Goal: Complete application form: Complete application form

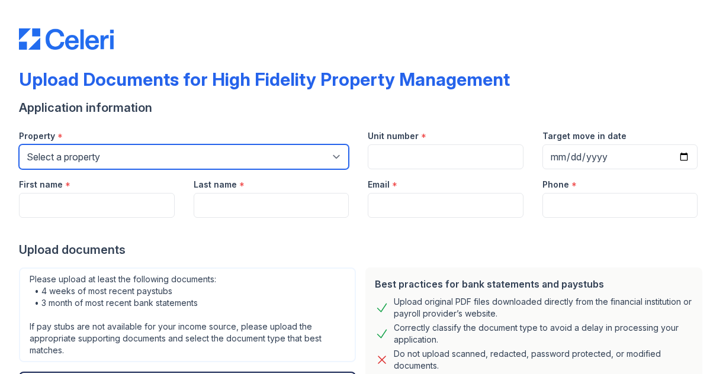
click at [194, 169] on select "Select a property [STREET_ADDRESS][GEOGRAPHIC_DATA][US_STATE][STREET_ADDRESS] […" at bounding box center [184, 156] width 330 height 25
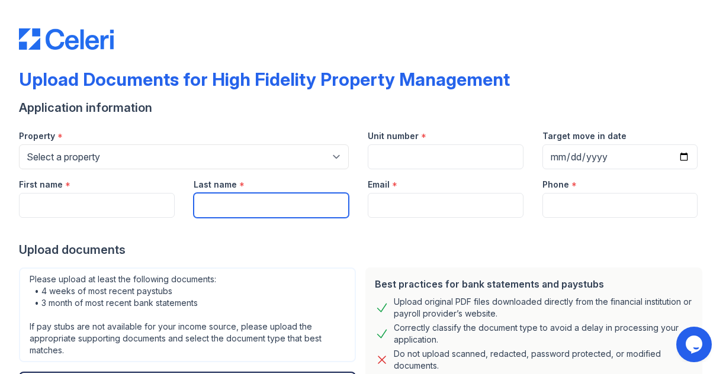
click at [197, 218] on input "Last name" at bounding box center [272, 205] width 156 height 25
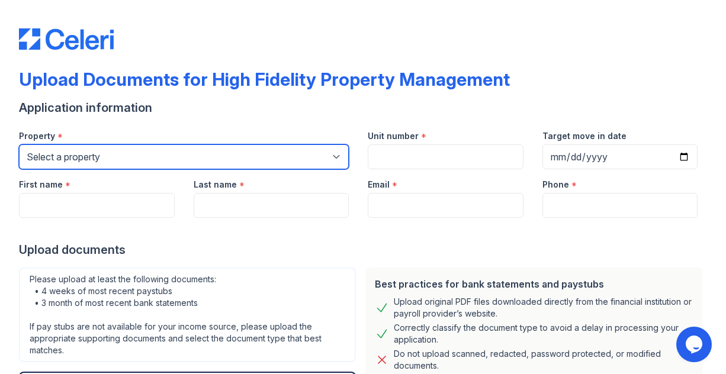
click at [140, 169] on select "Select a property [STREET_ADDRESS][GEOGRAPHIC_DATA][US_STATE][STREET_ADDRESS] […" at bounding box center [184, 156] width 330 height 25
select select "1983"
click at [21, 162] on select "Select a property [STREET_ADDRESS][GEOGRAPHIC_DATA][US_STATE][STREET_ADDRESS] […" at bounding box center [184, 156] width 330 height 25
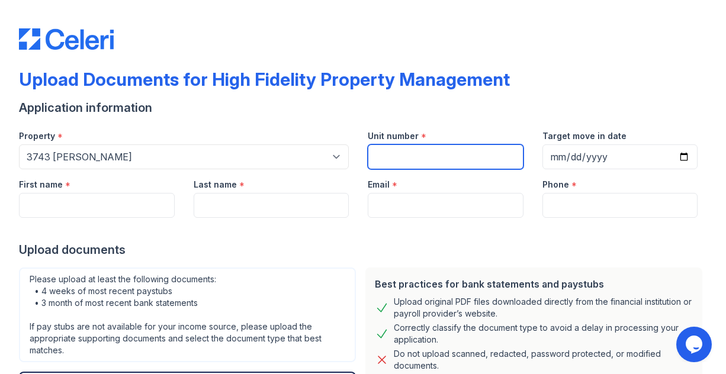
click at [395, 169] on input "Unit number" at bounding box center [446, 156] width 156 height 25
type input "CH2"
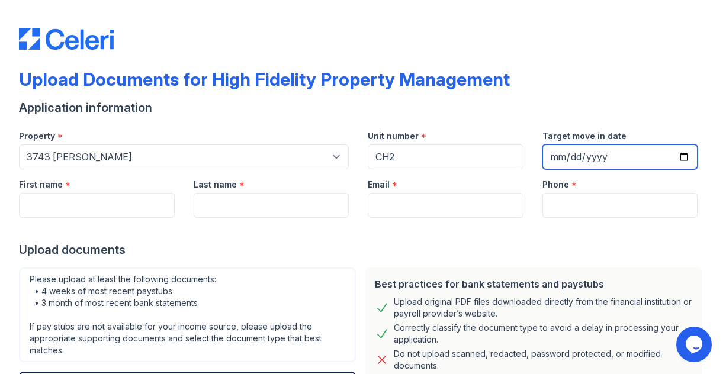
click at [603, 169] on input "Target move in date" at bounding box center [620, 156] width 156 height 25
click at [569, 169] on input "Target move in date" at bounding box center [620, 156] width 156 height 25
click at [557, 169] on input "Target move in date" at bounding box center [620, 156] width 156 height 25
click at [666, 169] on input "Target move in date" at bounding box center [620, 156] width 156 height 25
type input "[DATE]"
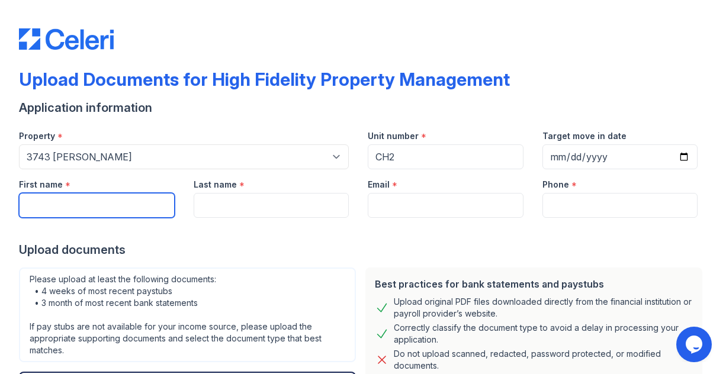
click at [73, 218] on input "First name" at bounding box center [97, 205] width 156 height 25
type input "[PERSON_NAME]"
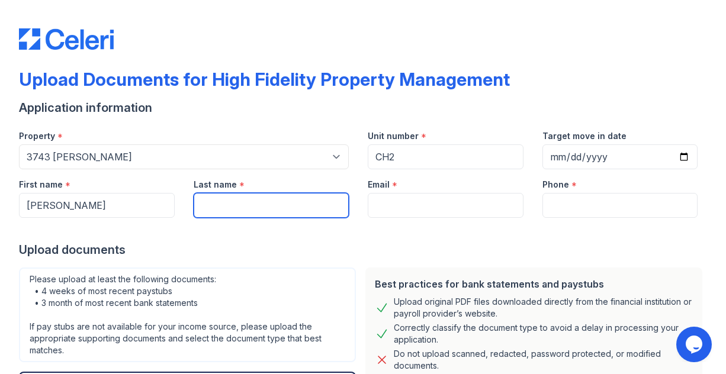
click at [262, 218] on input "Last name" at bounding box center [272, 205] width 156 height 25
type input "[PERSON_NAME]"
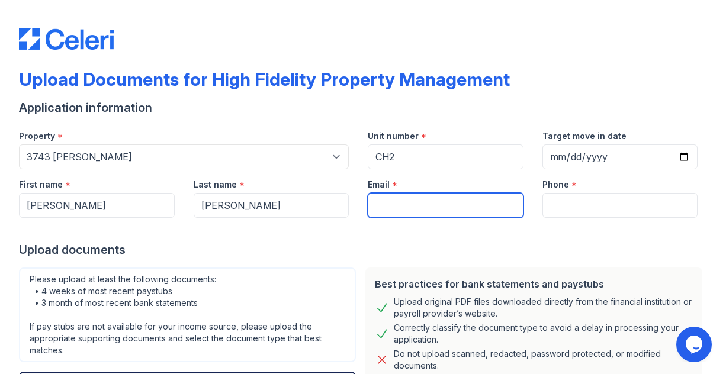
click at [404, 218] on input "Email" at bounding box center [446, 205] width 156 height 25
type input "[EMAIL_ADDRESS][DOMAIN_NAME]"
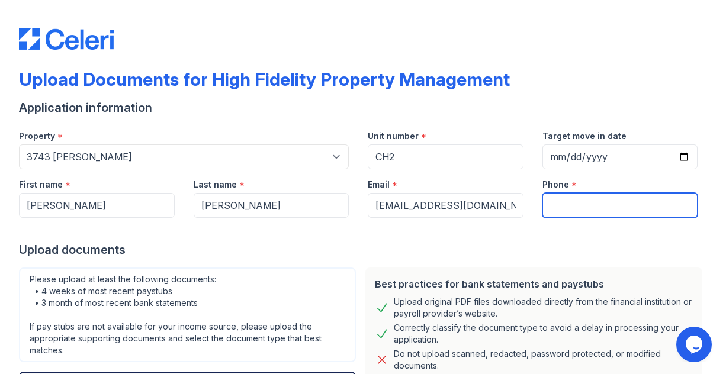
click at [606, 218] on input "Phone" at bounding box center [620, 205] width 156 height 25
type input "9206395149"
click at [526, 258] on div "Upload documents" at bounding box center [363, 250] width 688 height 17
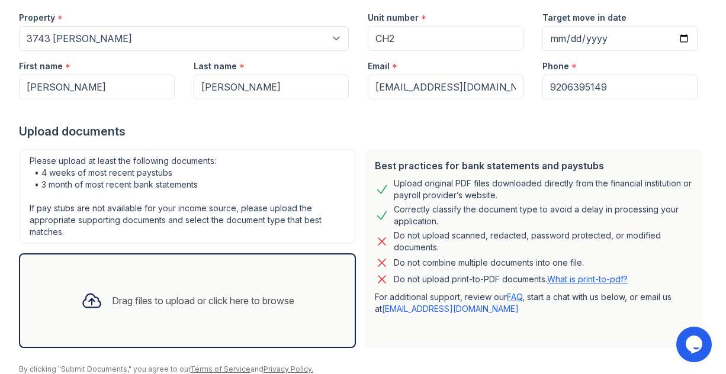
scroll to position [178, 0]
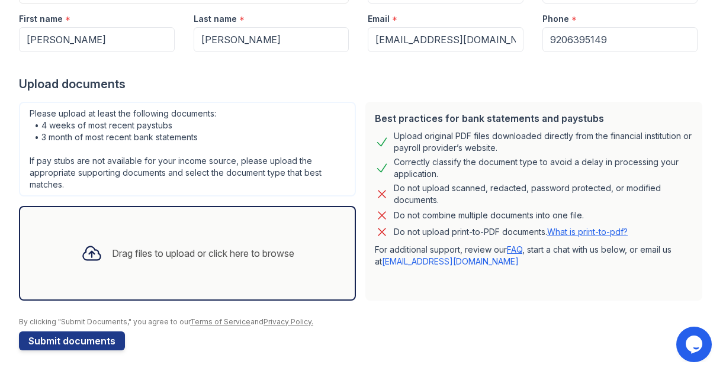
click at [202, 260] on div "Drag files to upload or click here to browse" at bounding box center [203, 253] width 182 height 14
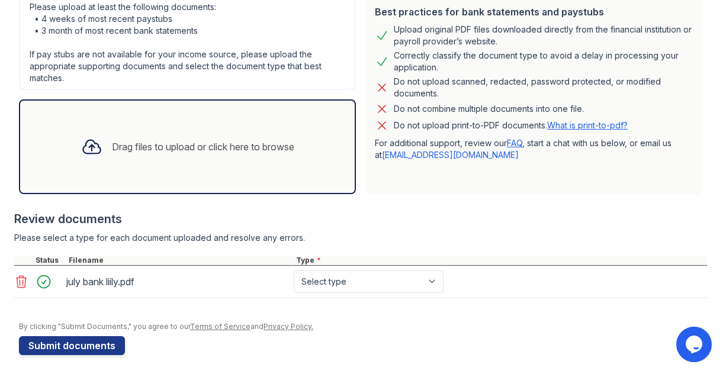
scroll to position [296, 0]
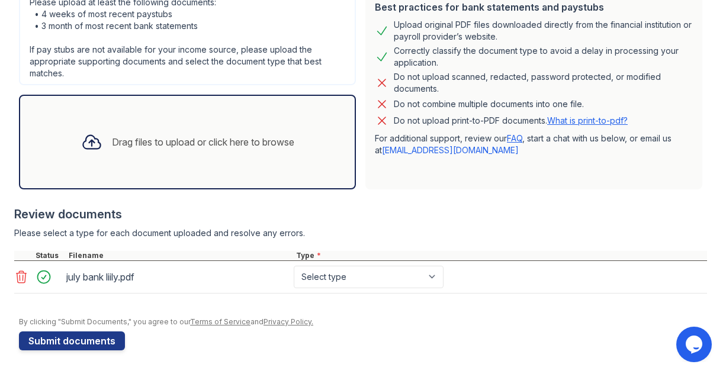
click at [199, 162] on div "Drag files to upload or click here to browse" at bounding box center [188, 142] width 232 height 40
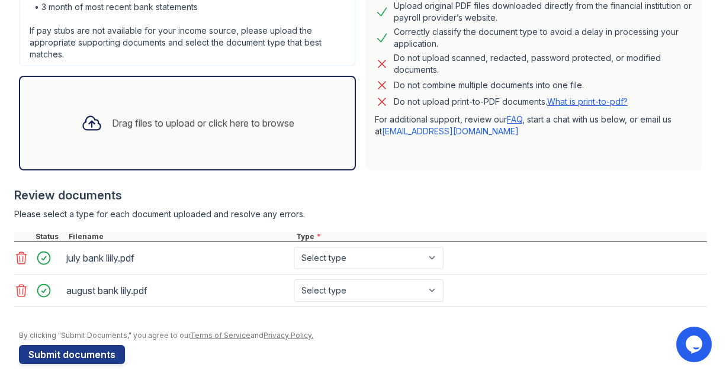
click at [163, 143] on div "Drag files to upload or click here to browse" at bounding box center [188, 123] width 232 height 40
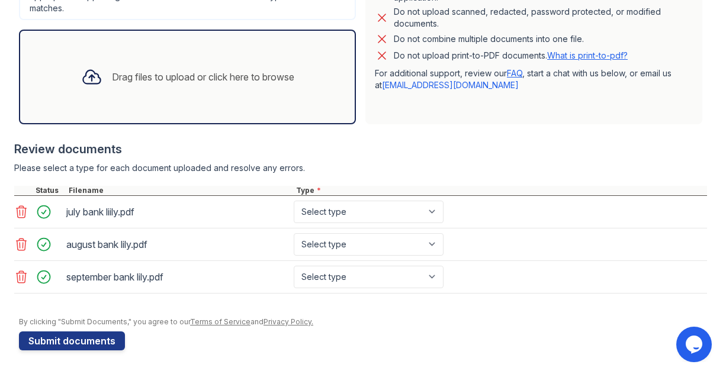
scroll to position [427, 0]
click at [410, 201] on select "Select type Paystub Bank Statement Offer Letter Tax Documents Benefit Award Let…" at bounding box center [369, 212] width 150 height 22
select select "bank_statement"
click at [330, 201] on select "Select type Paystub Bank Statement Offer Letter Tax Documents Benefit Award Let…" at bounding box center [369, 212] width 150 height 22
click at [400, 233] on select "Select type Paystub Bank Statement Offer Letter Tax Documents Benefit Award Let…" at bounding box center [369, 244] width 150 height 22
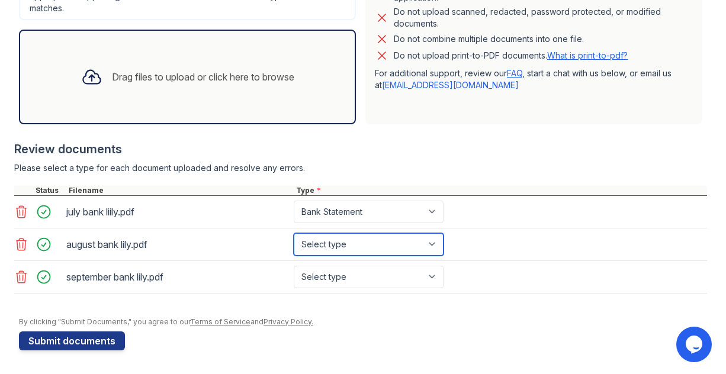
select select "bank_statement"
click at [330, 233] on select "Select type Paystub Bank Statement Offer Letter Tax Documents Benefit Award Let…" at bounding box center [369, 244] width 150 height 22
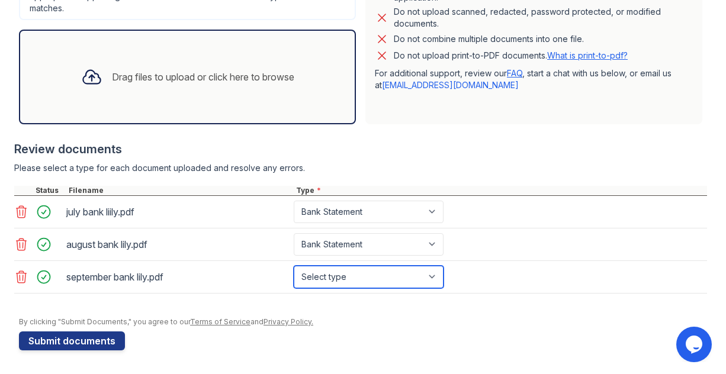
click at [398, 266] on select "Select type Paystub Bank Statement Offer Letter Tax Documents Benefit Award Let…" at bounding box center [369, 277] width 150 height 22
select select "bank_statement"
click at [330, 266] on select "Select type Paystub Bank Statement Offer Letter Tax Documents Benefit Award Let…" at bounding box center [369, 277] width 150 height 22
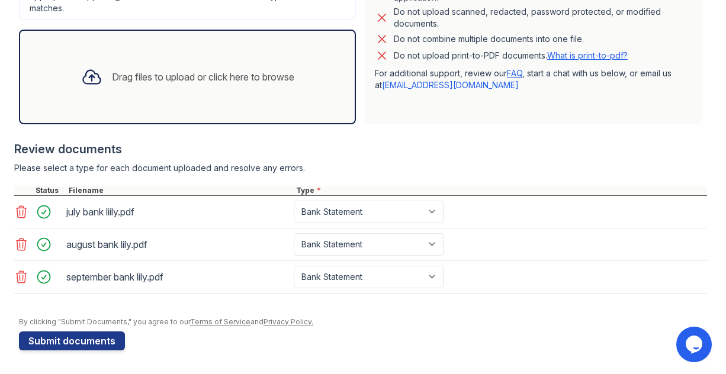
click at [407, 331] on form "Application information Property * Select a property [STREET_ADDRESS][US_STATE]…" at bounding box center [363, 53] width 688 height 593
click at [123, 342] on button "Submit documents" at bounding box center [72, 340] width 106 height 19
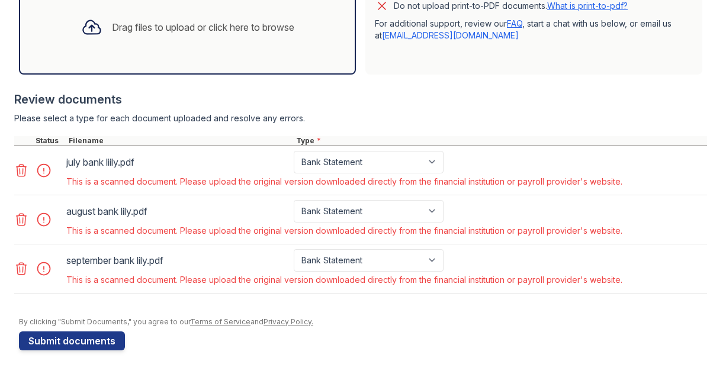
scroll to position [561, 0]
click at [23, 262] on icon at bounding box center [21, 269] width 14 height 14
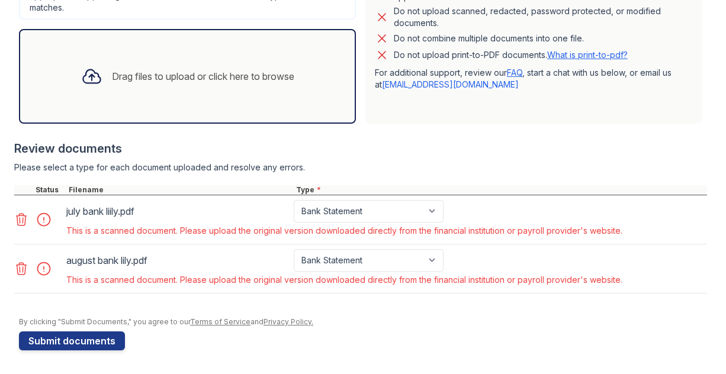
click at [27, 213] on icon at bounding box center [21, 220] width 14 height 14
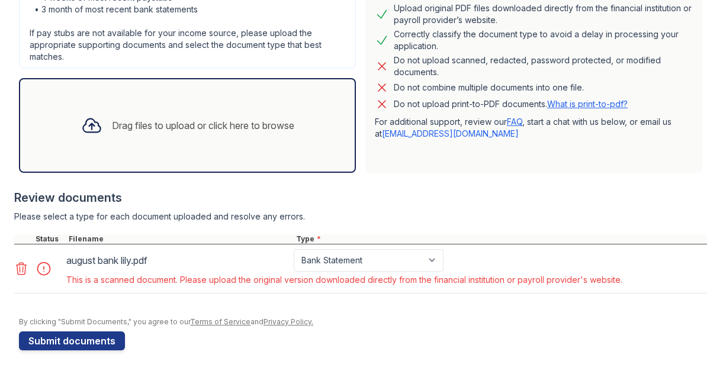
click at [22, 263] on icon at bounding box center [22, 269] width 10 height 12
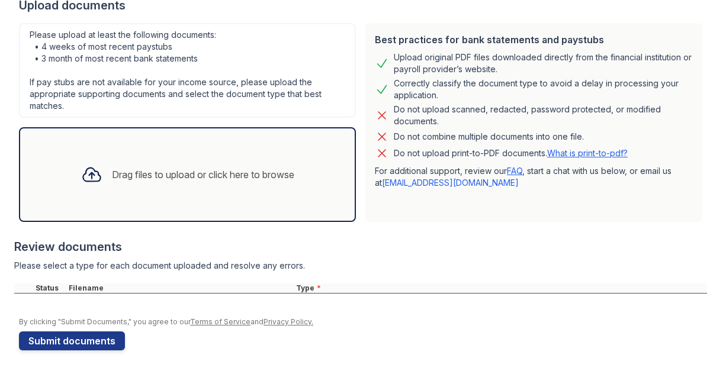
click at [124, 155] on div "Drag files to upload or click here to browse" at bounding box center [188, 175] width 232 height 40
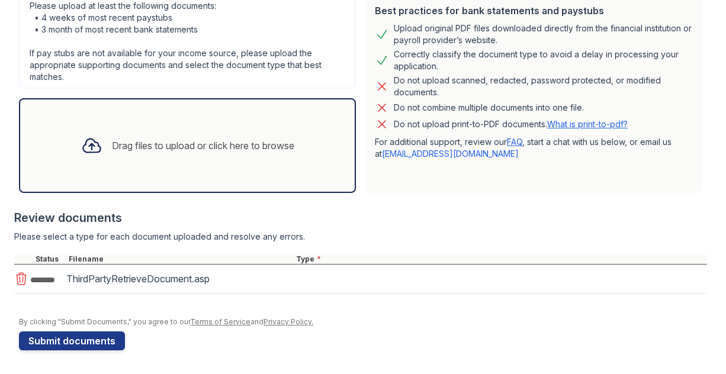
scroll to position [393, 0]
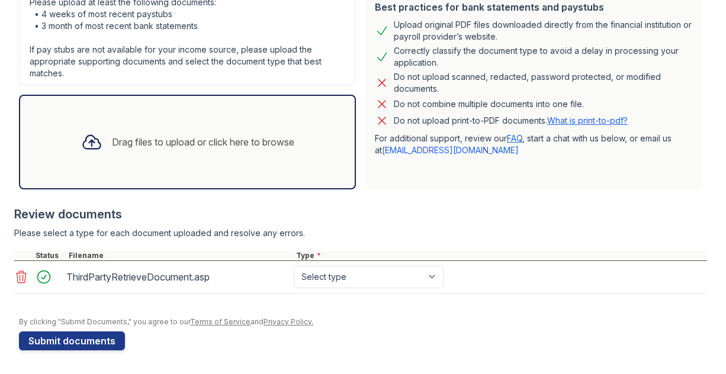
click at [153, 135] on div "Drag files to upload or click here to browse" at bounding box center [203, 142] width 182 height 14
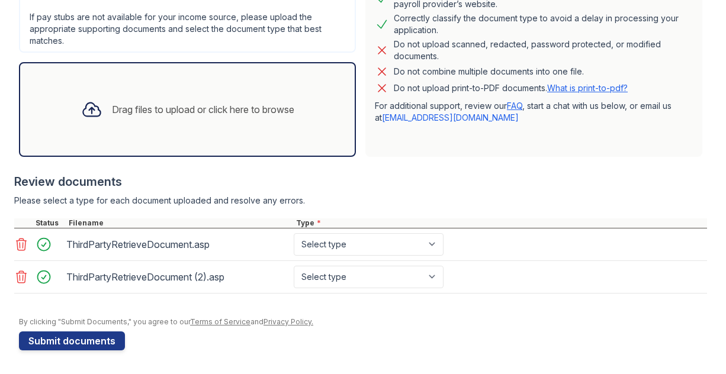
click at [189, 102] on div "Drag files to upload or click here to browse" at bounding box center [203, 109] width 182 height 14
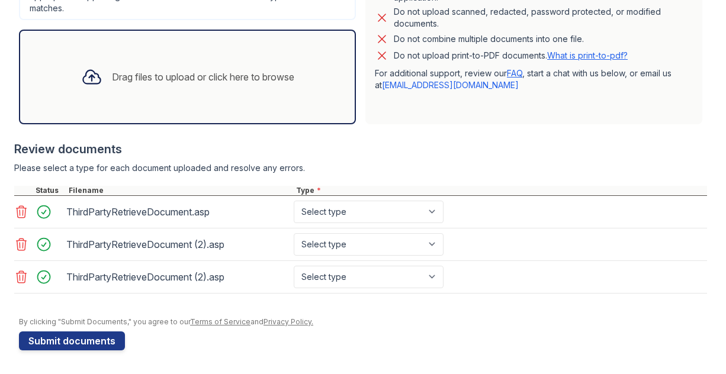
click at [28, 284] on icon at bounding box center [21, 277] width 14 height 14
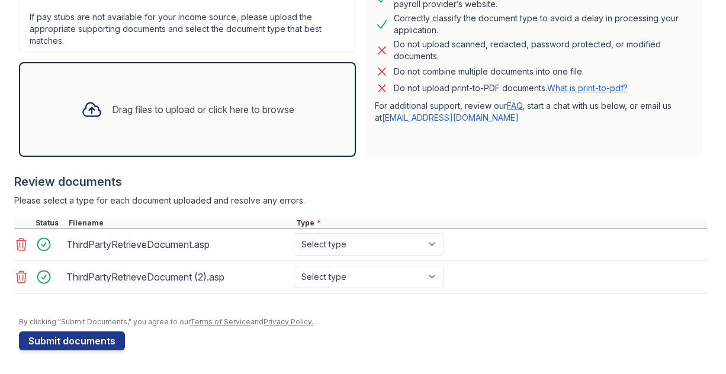
click at [191, 102] on div "Drag files to upload or click here to browse" at bounding box center [203, 109] width 182 height 14
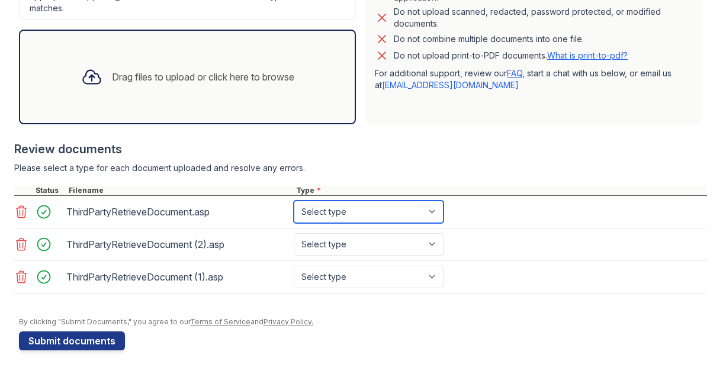
click at [389, 223] on select "Select type Paystub Bank Statement Offer Letter Tax Documents Benefit Award Let…" at bounding box center [369, 212] width 150 height 22
select select "bank_statement"
click at [330, 221] on select "Select type Paystub Bank Statement Offer Letter Tax Documents Benefit Award Let…" at bounding box center [369, 212] width 150 height 22
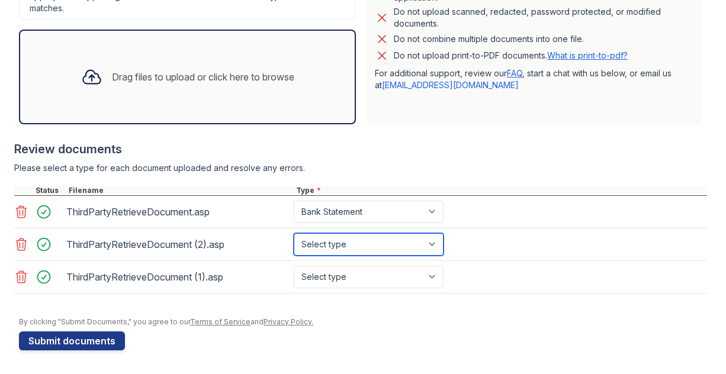
click at [392, 256] on select "Select type Paystub Bank Statement Offer Letter Tax Documents Benefit Award Let…" at bounding box center [369, 244] width 150 height 22
select select "bank_statement"
click at [330, 256] on select "Select type Paystub Bank Statement Offer Letter Tax Documents Benefit Award Let…" at bounding box center [369, 244] width 150 height 22
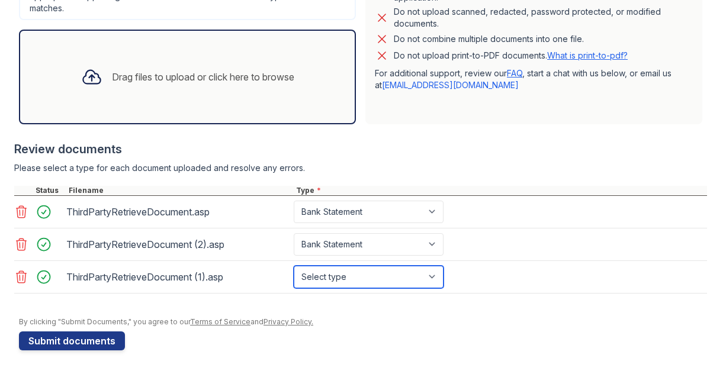
click at [408, 288] on select "Select type Paystub Bank Statement Offer Letter Tax Documents Benefit Award Let…" at bounding box center [369, 277] width 150 height 22
select select "bank_statement"
click at [330, 288] on select "Select type Paystub Bank Statement Offer Letter Tax Documents Benefit Award Let…" at bounding box center [369, 277] width 150 height 22
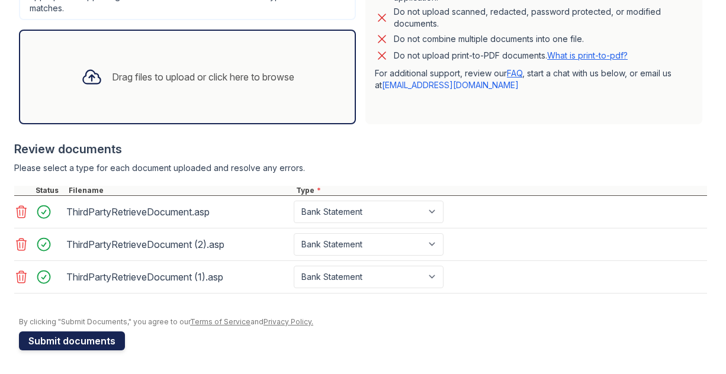
click at [95, 331] on button "Submit documents" at bounding box center [72, 340] width 106 height 19
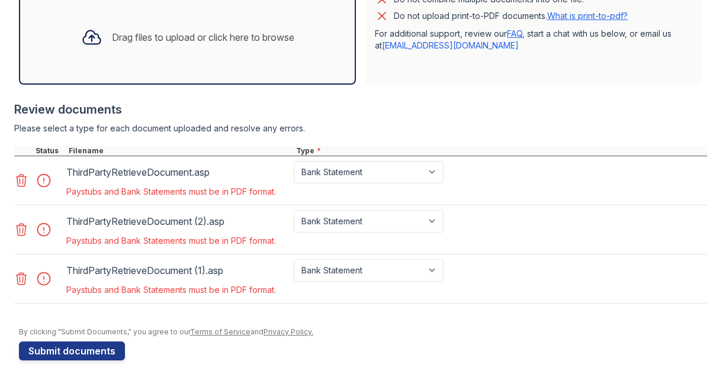
scroll to position [520, 0]
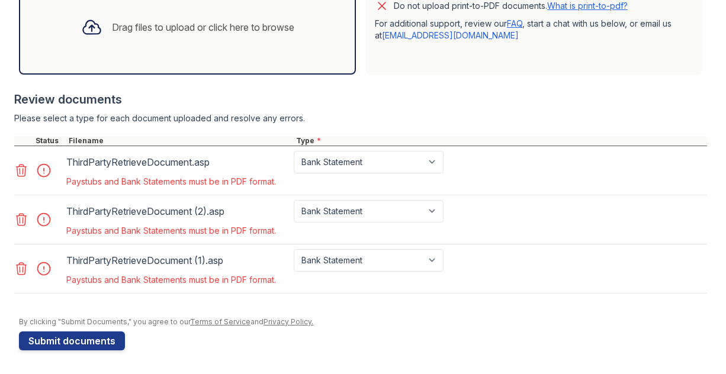
click at [25, 263] on icon at bounding box center [22, 269] width 10 height 12
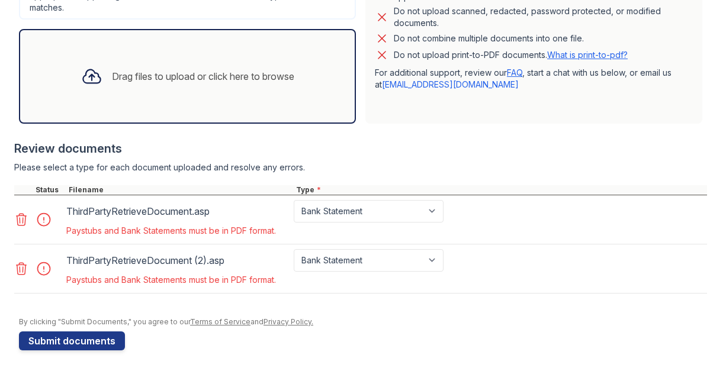
click at [26, 213] on icon at bounding box center [21, 220] width 14 height 14
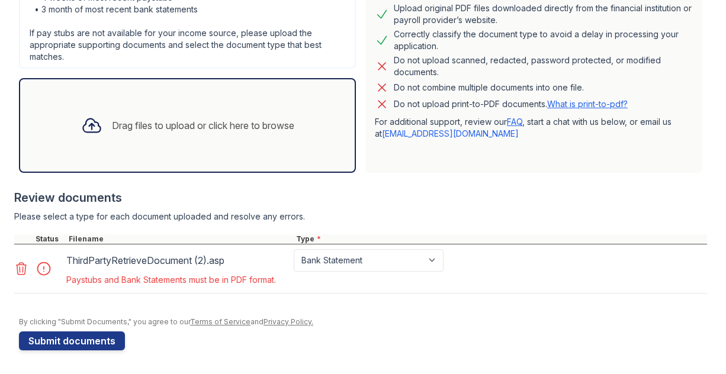
click at [20, 263] on icon at bounding box center [22, 269] width 10 height 12
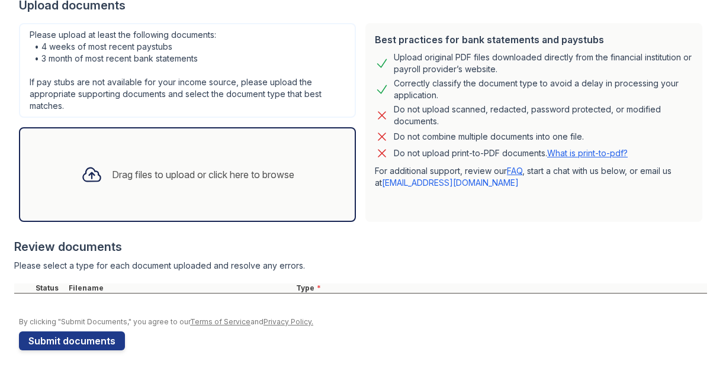
scroll to position [357, 0]
click at [590, 148] on link "What is print-to-pdf?" at bounding box center [587, 153] width 81 height 10
click at [522, 166] on link "FAQ" at bounding box center [514, 171] width 15 height 10
click at [440, 305] on div at bounding box center [363, 311] width 688 height 12
click at [243, 168] on div "Drag files to upload or click here to browse" at bounding box center [203, 175] width 182 height 14
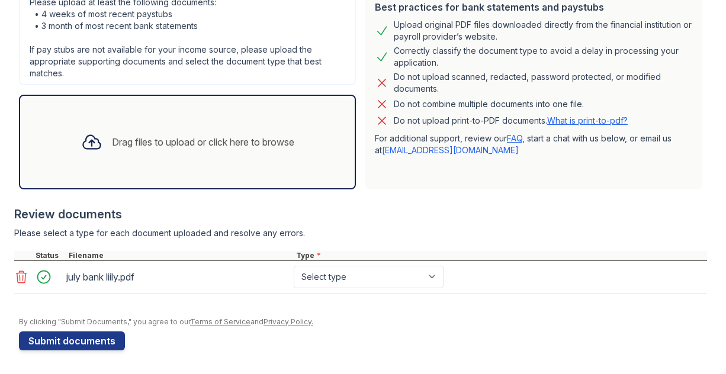
click at [232, 149] on div "Drag files to upload or click here to browse" at bounding box center [203, 142] width 182 height 14
click at [254, 143] on div "Drag files to upload or click here to browse" at bounding box center [203, 142] width 182 height 14
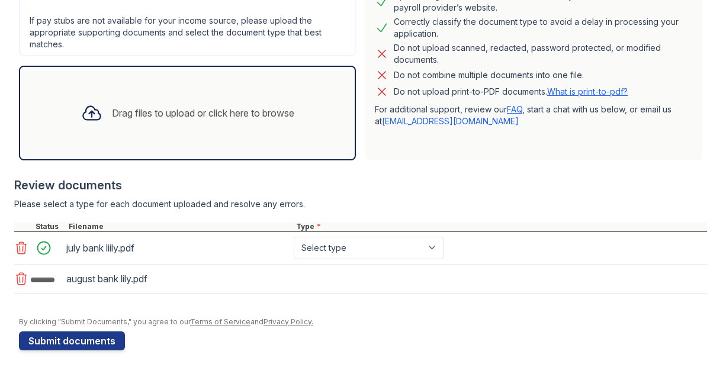
click at [220, 133] on div "Drag files to upload or click here to browse" at bounding box center [188, 113] width 232 height 40
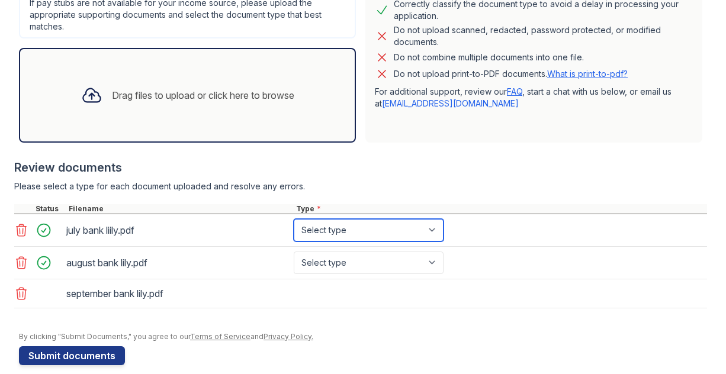
click at [392, 242] on select "Select type Paystub Bank Statement Offer Letter Tax Documents Benefit Award Let…" at bounding box center [369, 230] width 150 height 22
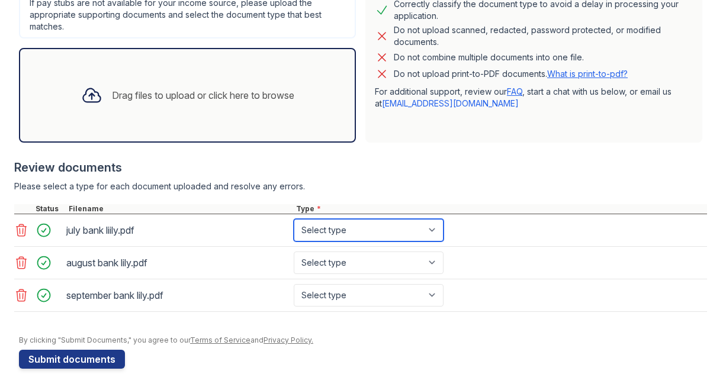
select select "bank_statement"
click at [330, 242] on select "Select type Paystub Bank Statement Offer Letter Tax Documents Benefit Award Let…" at bounding box center [369, 230] width 150 height 22
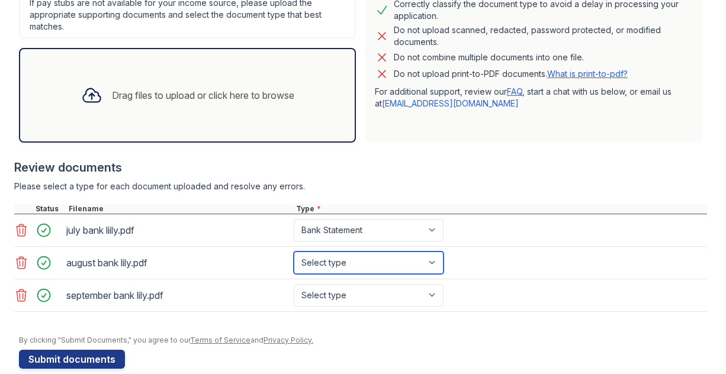
click at [397, 274] on select "Select type Paystub Bank Statement Offer Letter Tax Documents Benefit Award Let…" at bounding box center [369, 263] width 150 height 22
select select "bank_statement"
click at [330, 274] on select "Select type Paystub Bank Statement Offer Letter Tax Documents Benefit Award Let…" at bounding box center [369, 263] width 150 height 22
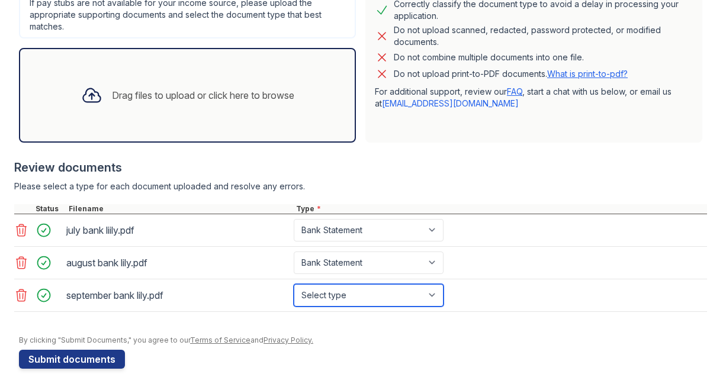
click at [400, 307] on select "Select type Paystub Bank Statement Offer Letter Tax Documents Benefit Award Let…" at bounding box center [369, 295] width 150 height 22
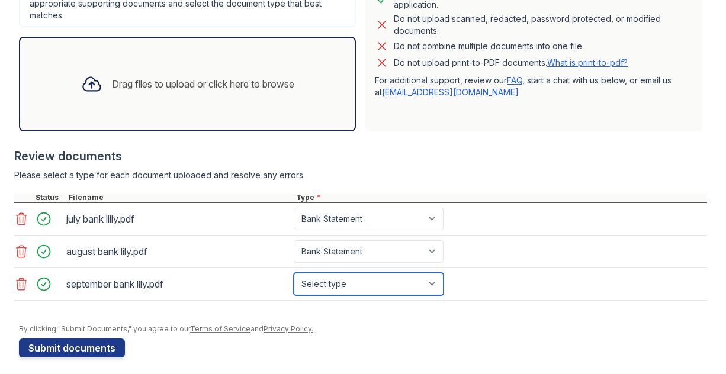
select select "bank_statement"
click at [330, 295] on select "Select type Paystub Bank Statement Offer Letter Tax Documents Benefit Award Let…" at bounding box center [369, 284] width 150 height 22
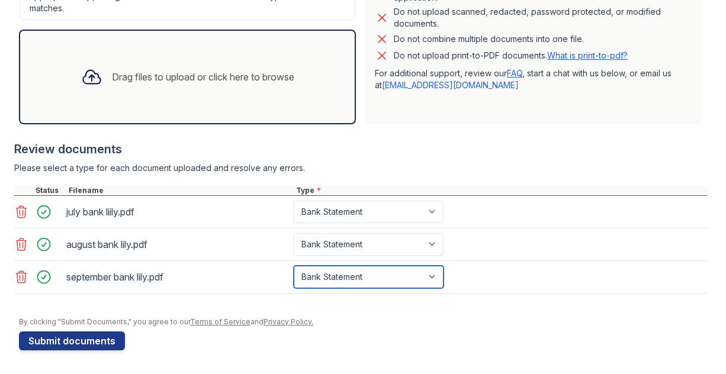
scroll to position [465, 0]
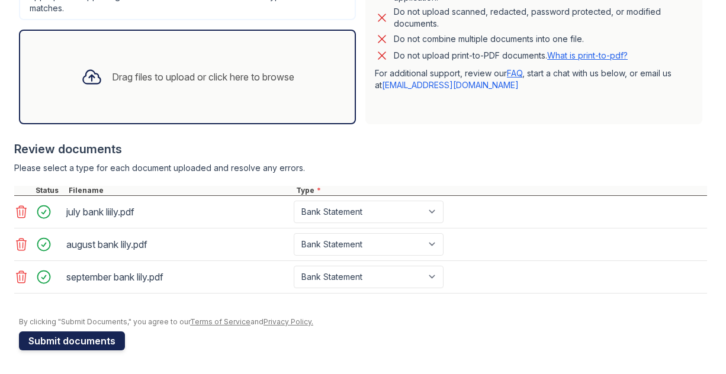
click at [112, 336] on button "Submit documents" at bounding box center [72, 340] width 106 height 19
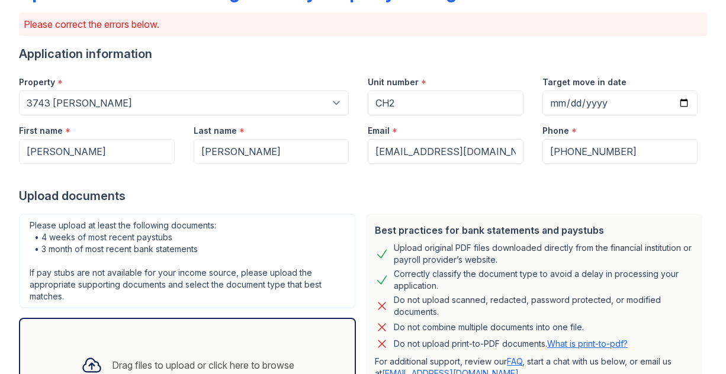
scroll to position [0, 0]
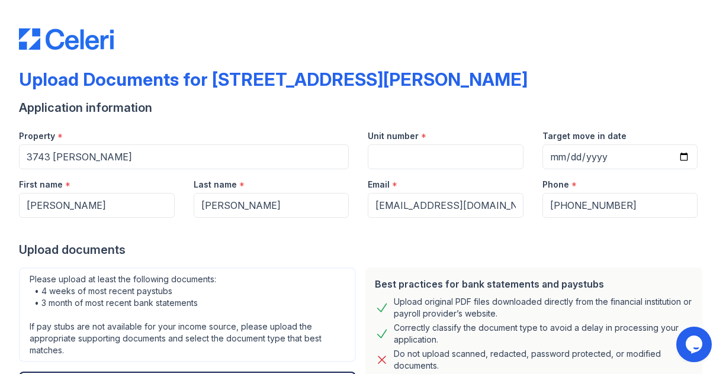
click at [302, 99] on div "Upload Documents for [STREET_ADDRESS][PERSON_NAME]" at bounding box center [363, 84] width 688 height 31
